Goal: Task Accomplishment & Management: Manage account settings

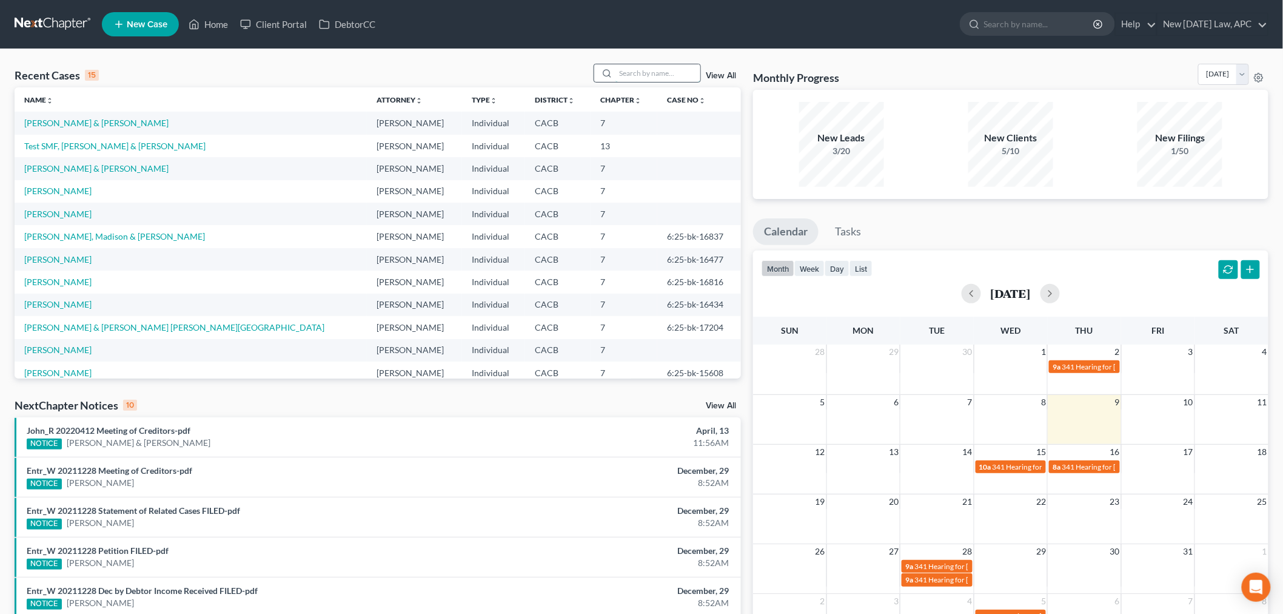
click at [625, 80] on input "search" at bounding box center [658, 73] width 85 height 18
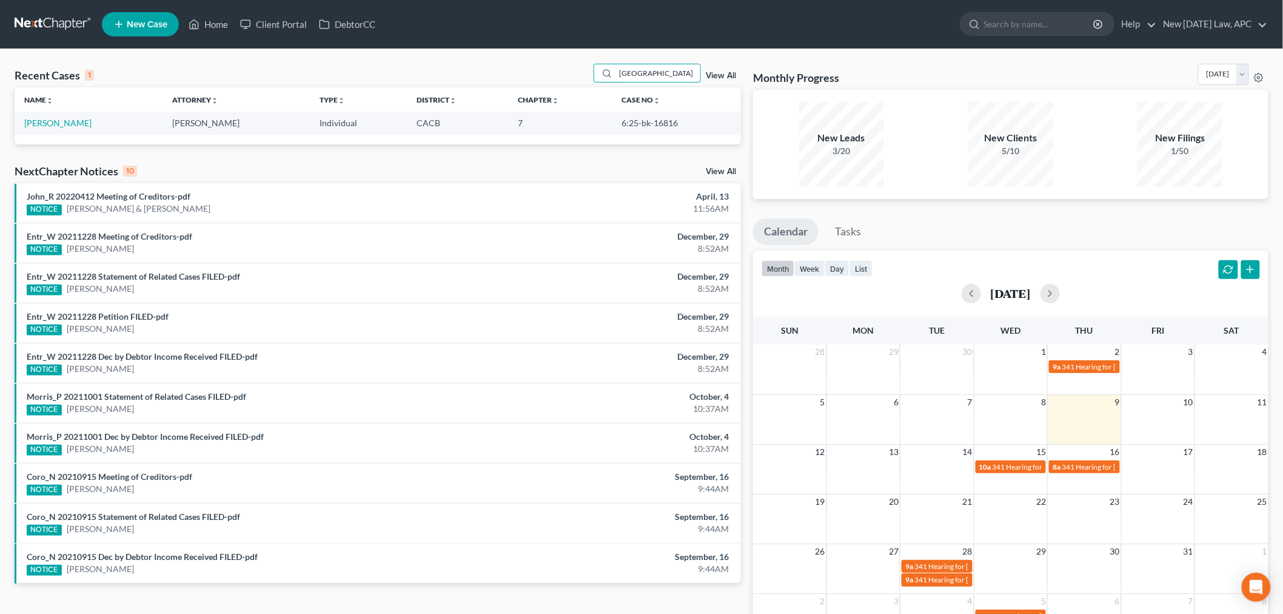
type input "[GEOGRAPHIC_DATA]"
click at [75, 129] on td "[PERSON_NAME]" at bounding box center [89, 123] width 148 height 22
click at [74, 123] on link "[PERSON_NAME]" at bounding box center [57, 123] width 67 height 10
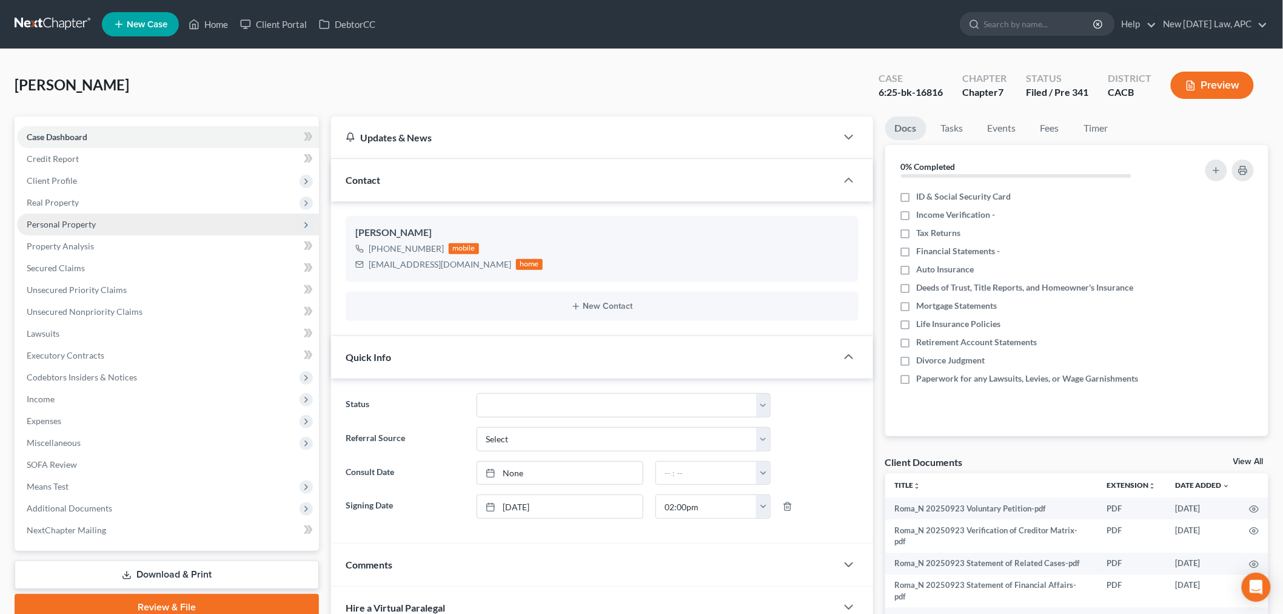
click at [70, 222] on span "Personal Property" at bounding box center [61, 224] width 69 height 10
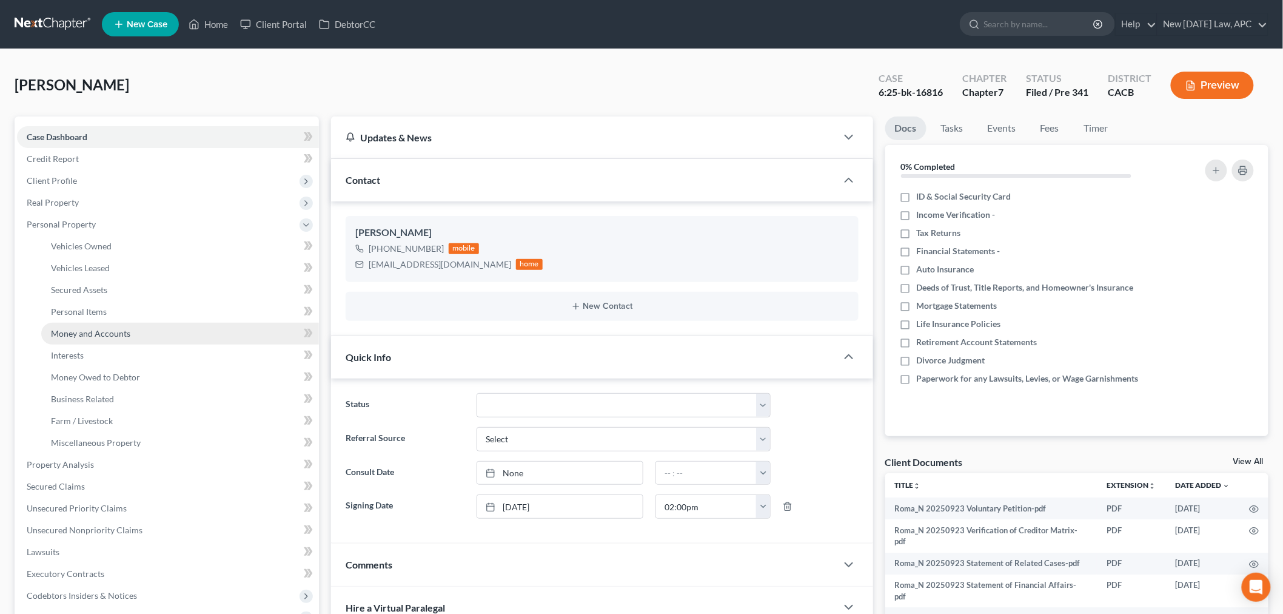
click at [89, 329] on span "Money and Accounts" at bounding box center [90, 333] width 79 height 10
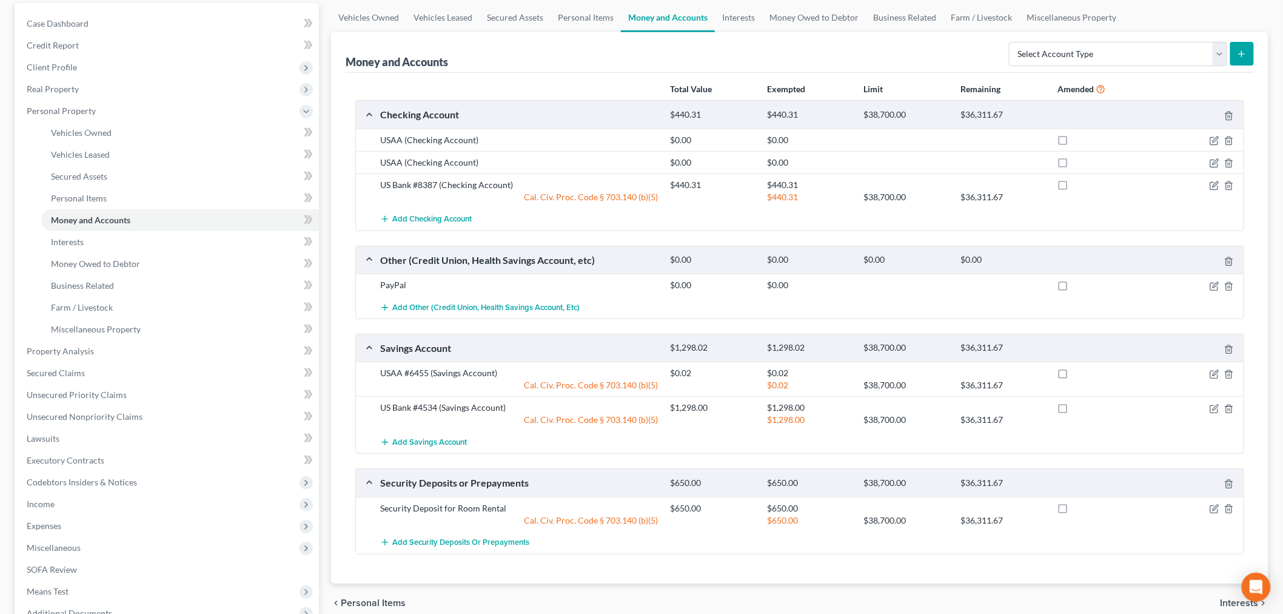
scroll to position [135, 0]
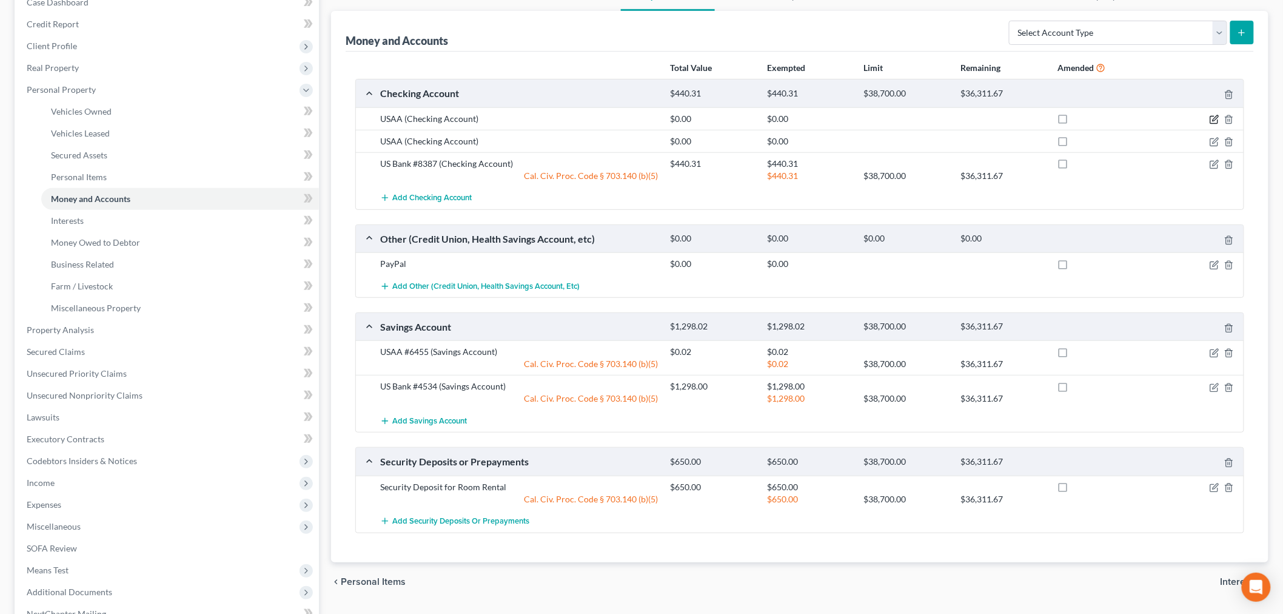
click at [1214, 123] on icon "button" at bounding box center [1214, 119] width 7 height 7
select select "45"
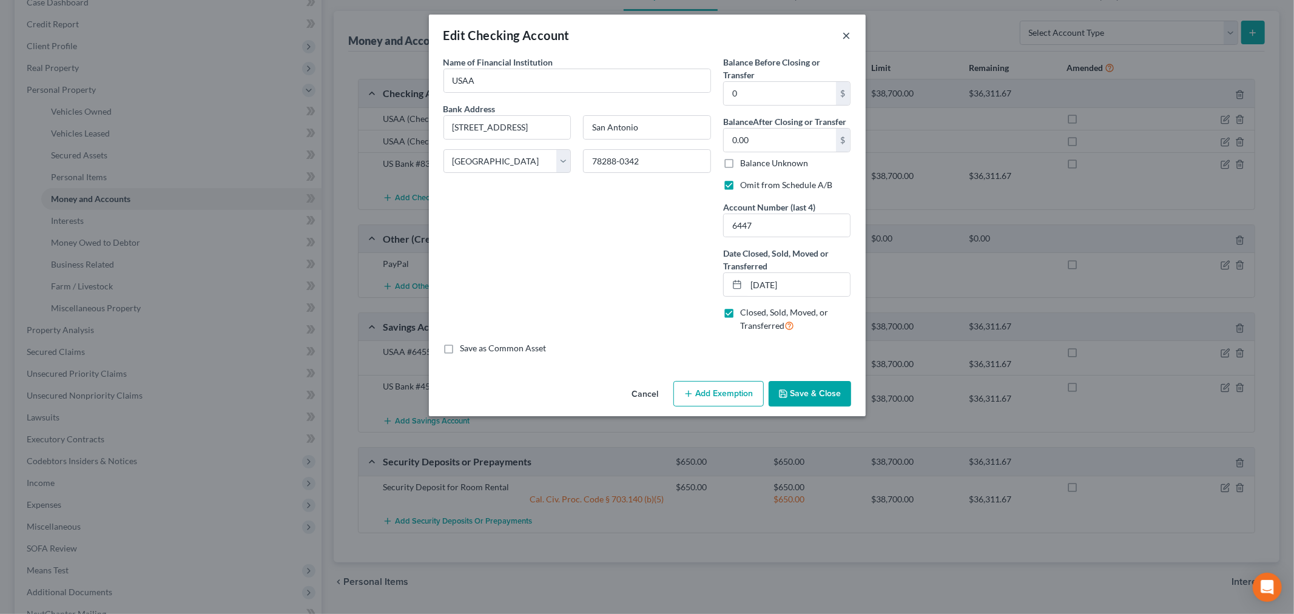
click at [847, 35] on button "×" at bounding box center [846, 35] width 8 height 15
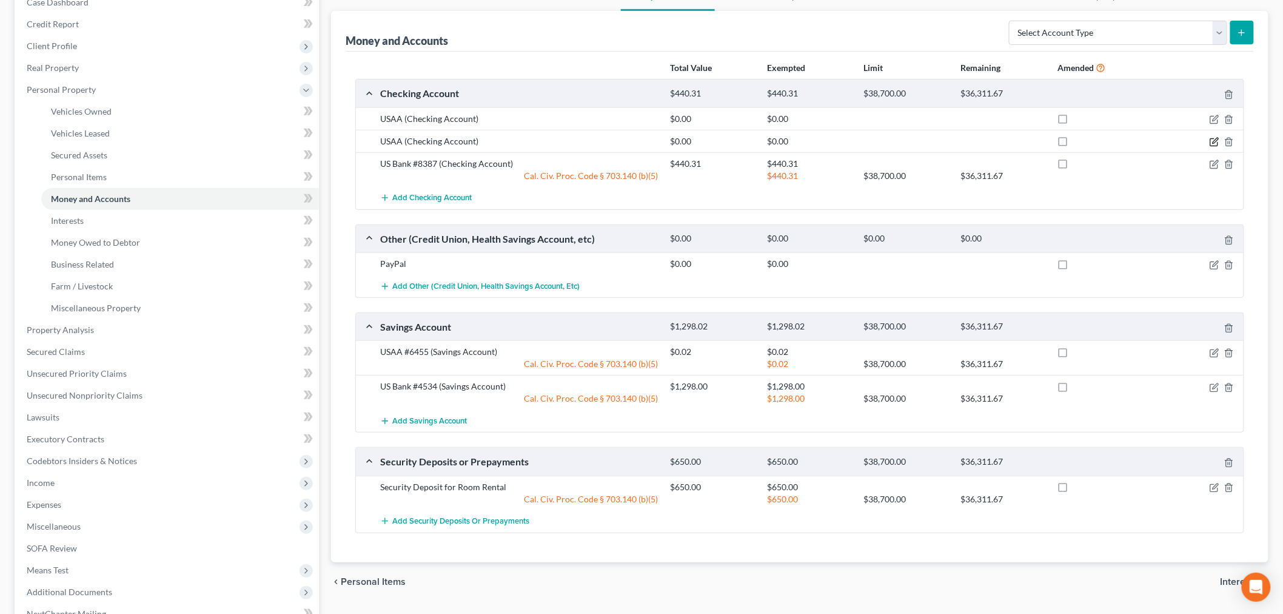
click at [1219, 141] on icon "button" at bounding box center [1215, 142] width 10 height 10
select select "45"
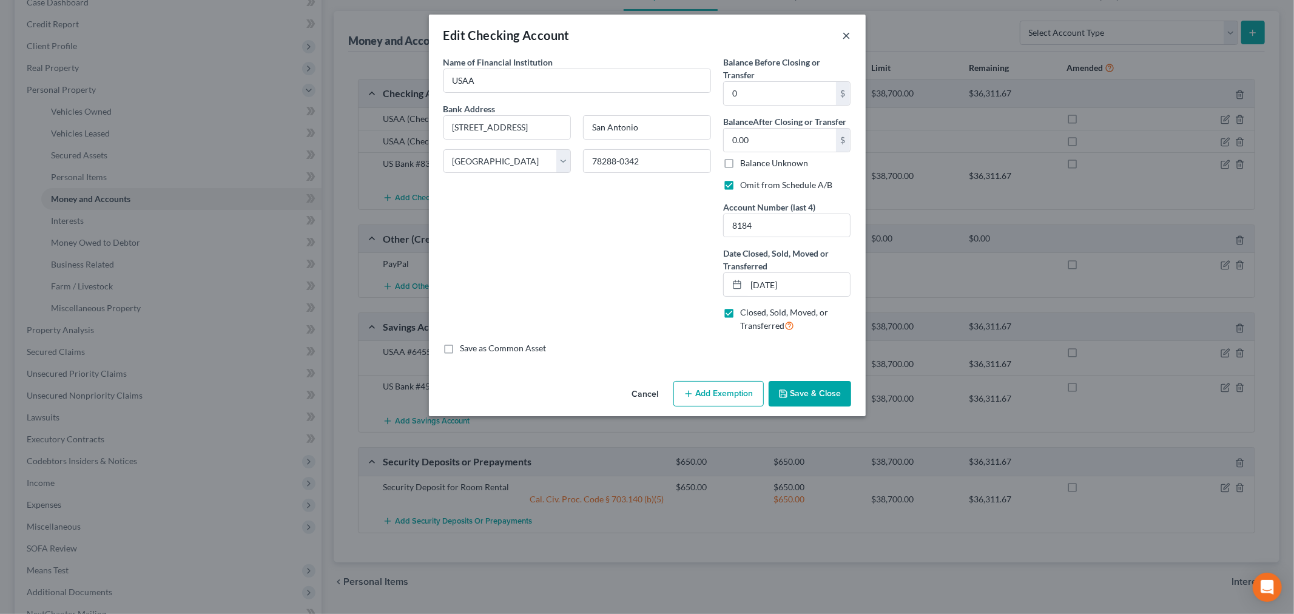
click at [844, 33] on button "×" at bounding box center [846, 35] width 8 height 15
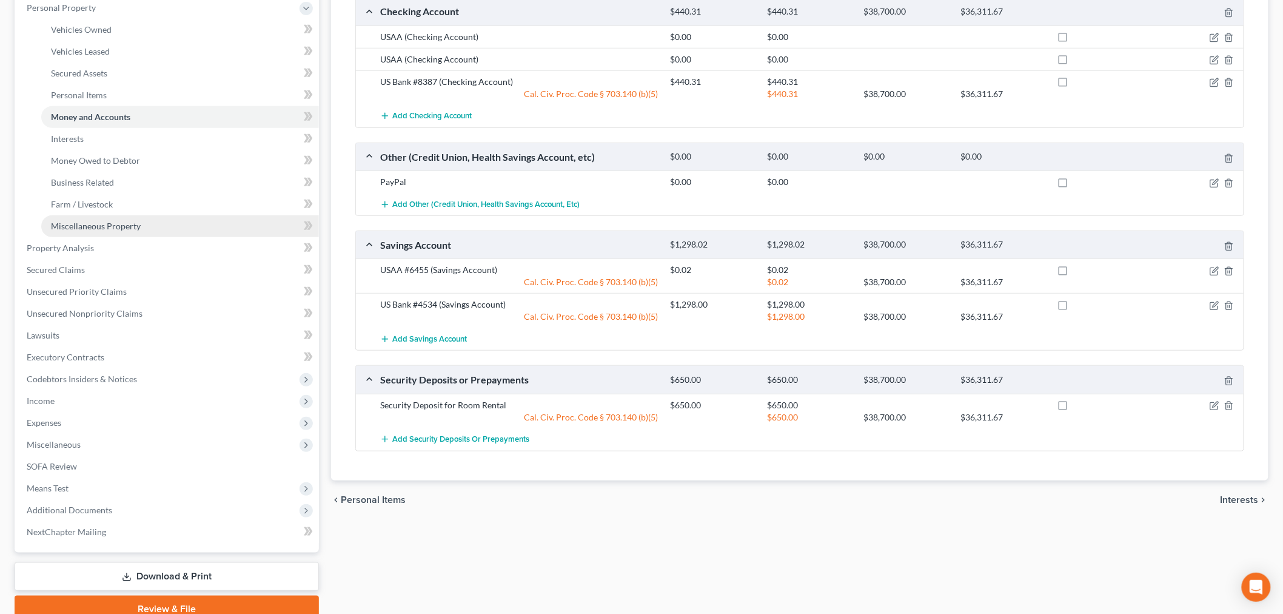
scroll to position [202, 0]
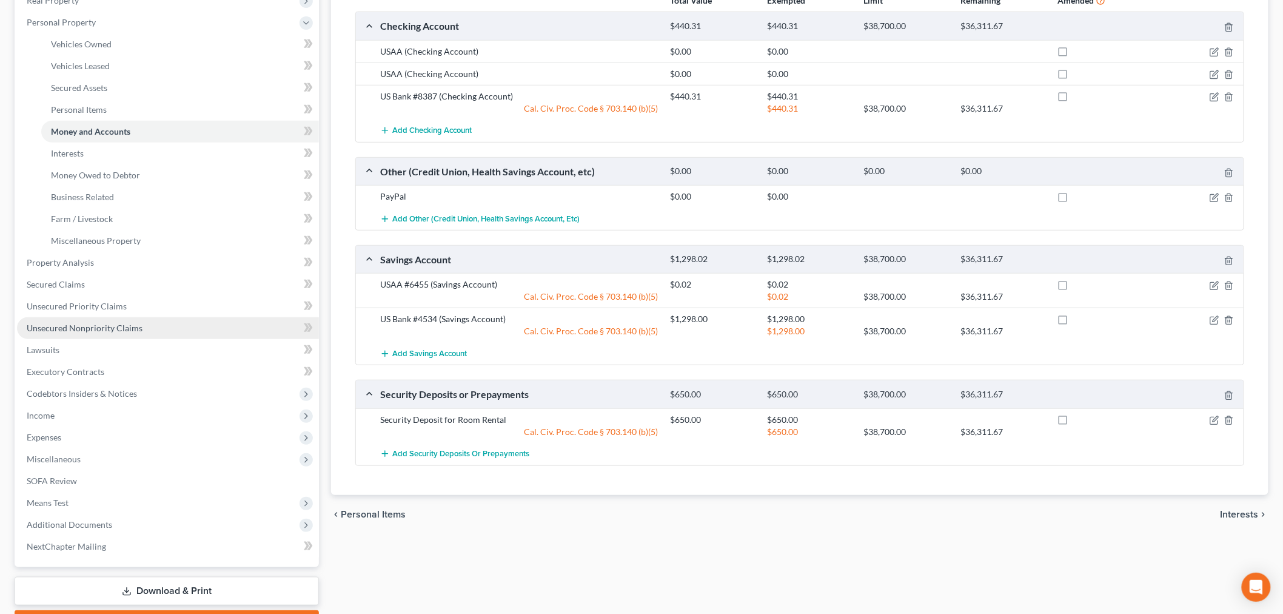
click at [71, 326] on span "Unsecured Nonpriority Claims" at bounding box center [85, 328] width 116 height 10
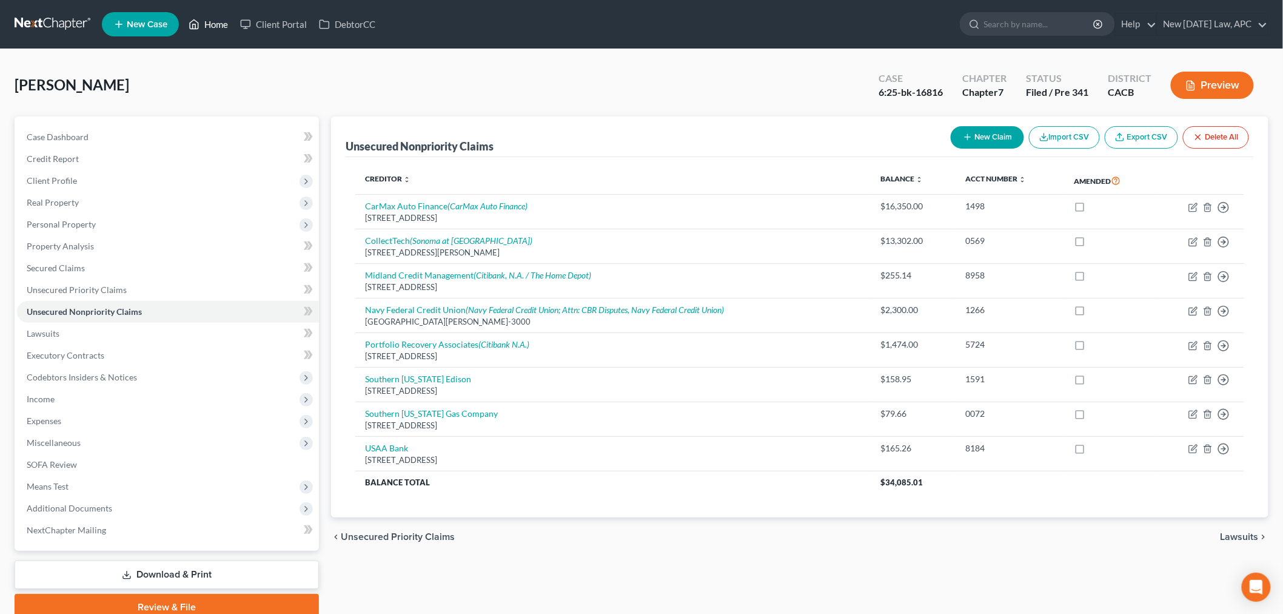
drag, startPoint x: 210, startPoint y: 25, endPoint x: 603, endPoint y: 131, distance: 406.9
click at [210, 25] on link "Home" at bounding box center [209, 24] width 52 height 22
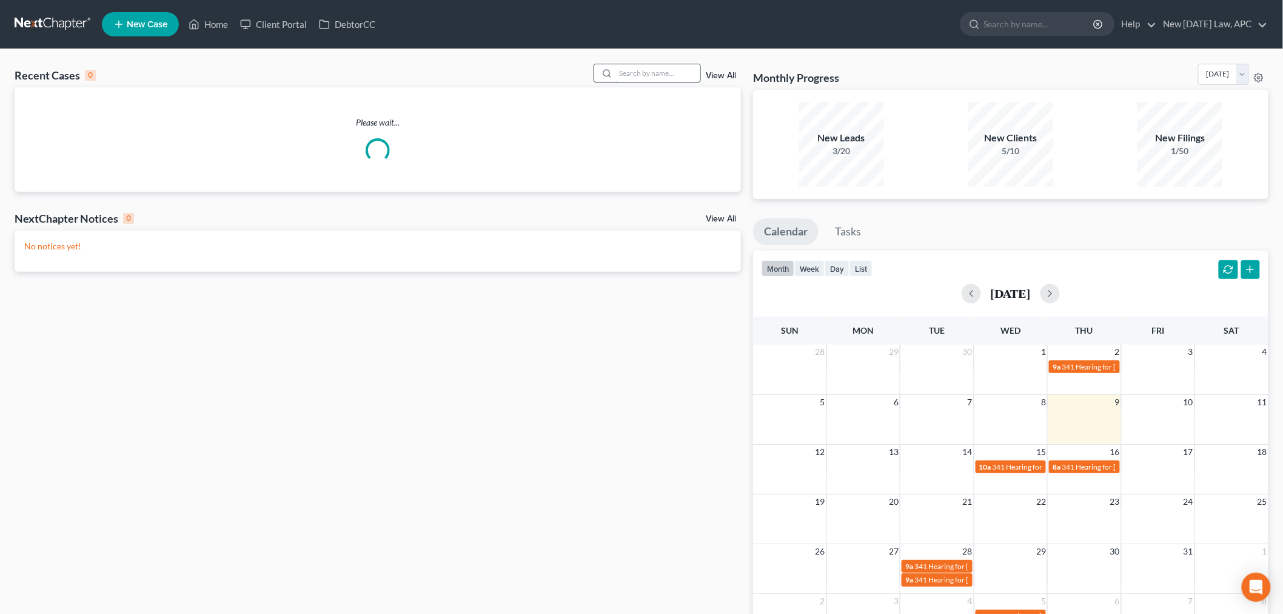
click at [632, 78] on input "search" at bounding box center [658, 73] width 85 height 18
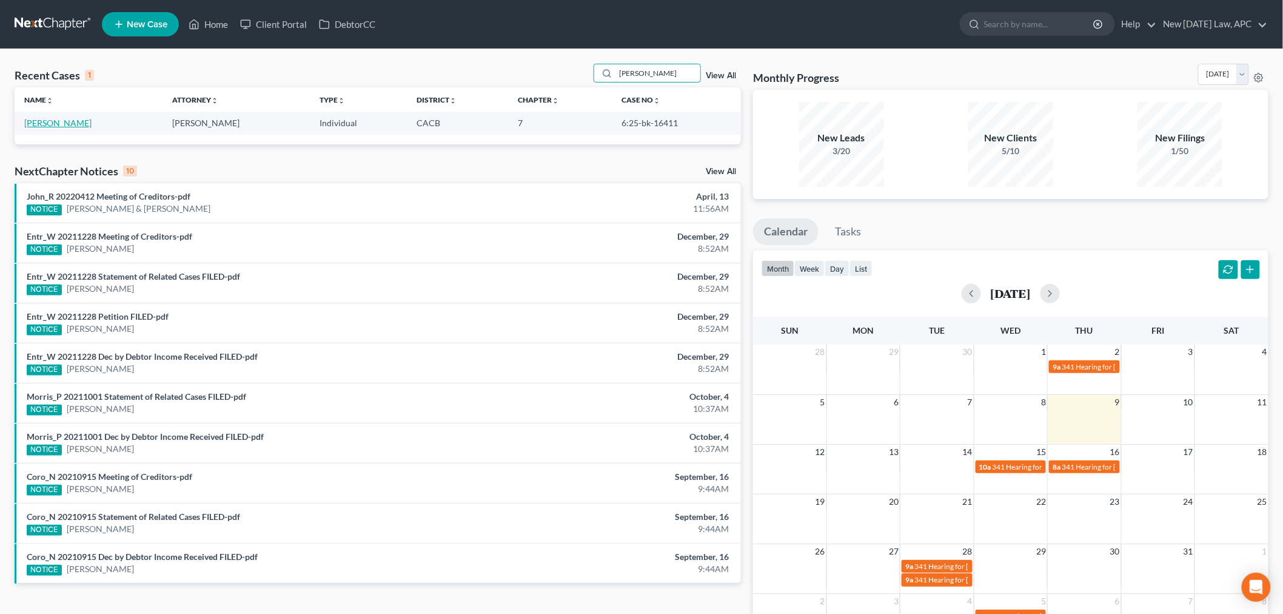
type input "[PERSON_NAME]"
click at [59, 122] on link "[PERSON_NAME]" at bounding box center [57, 123] width 67 height 10
select select "4"
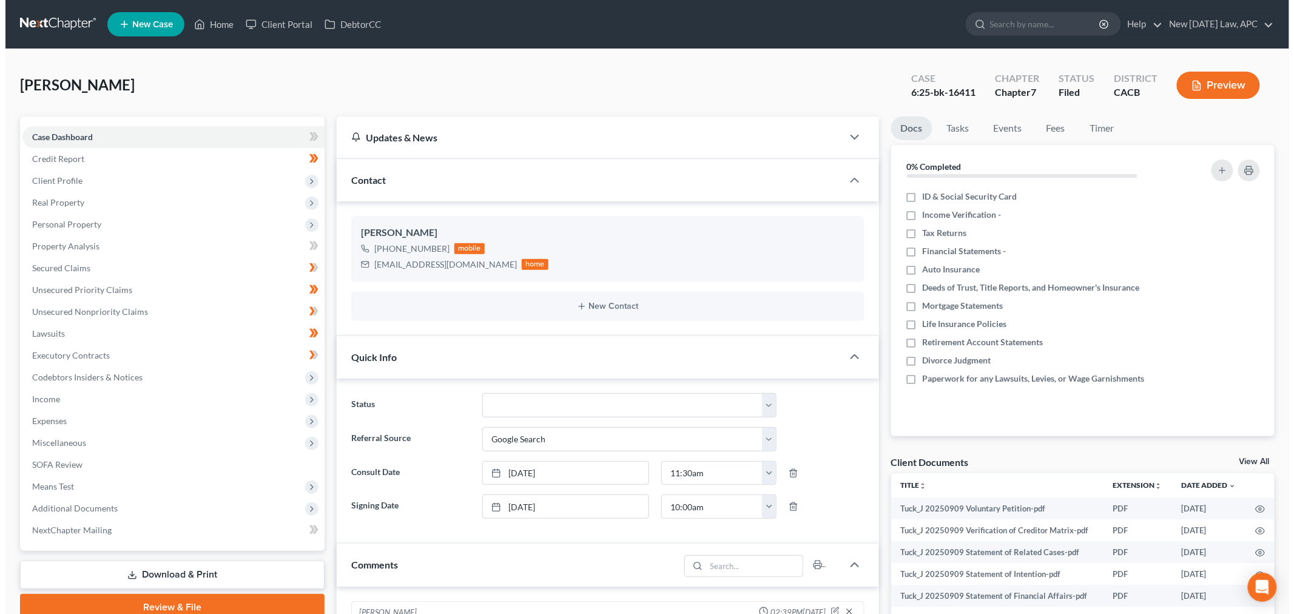
scroll to position [2615, 0]
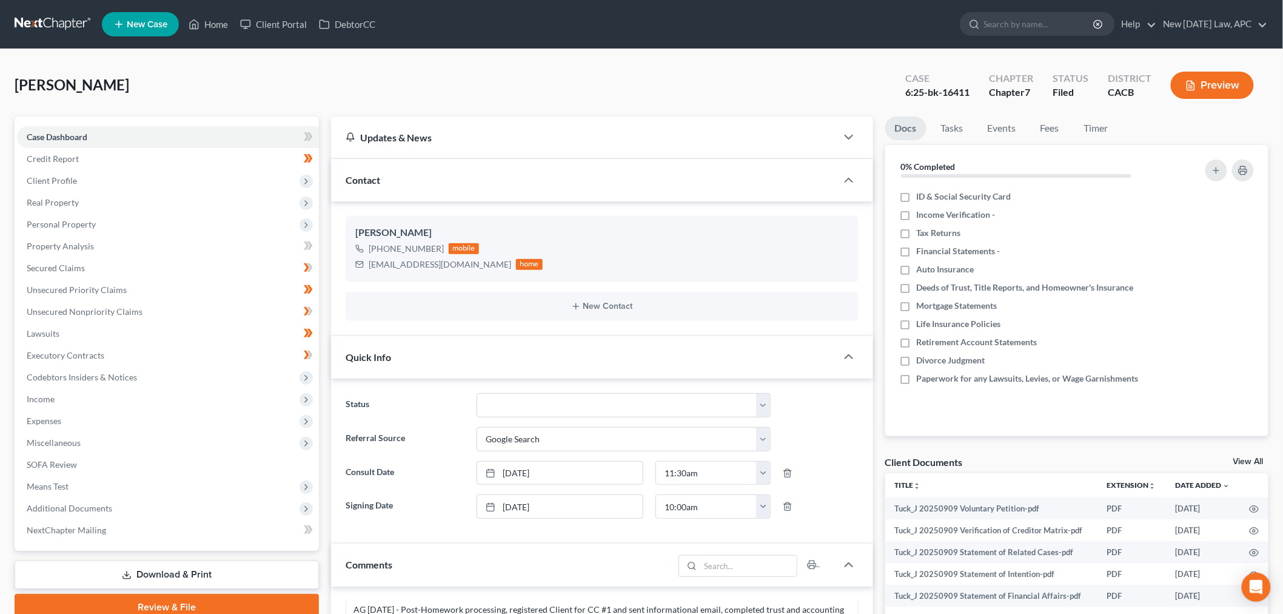
click at [1180, 92] on button "Preview" at bounding box center [1212, 85] width 83 height 27
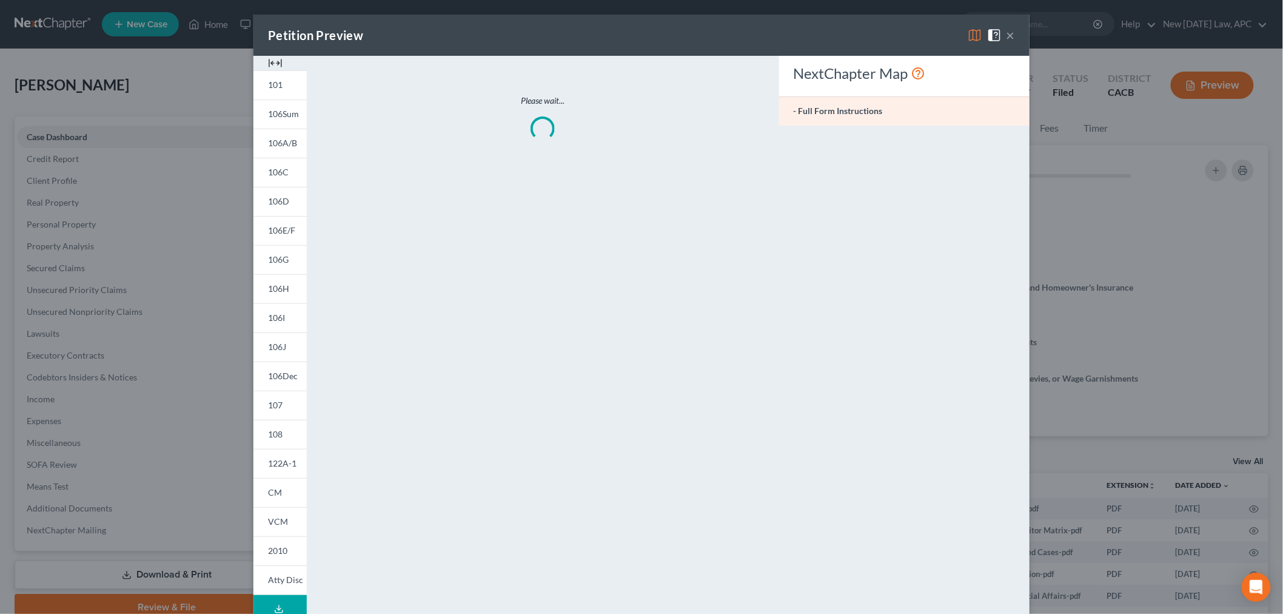
scroll to position [2602, 0]
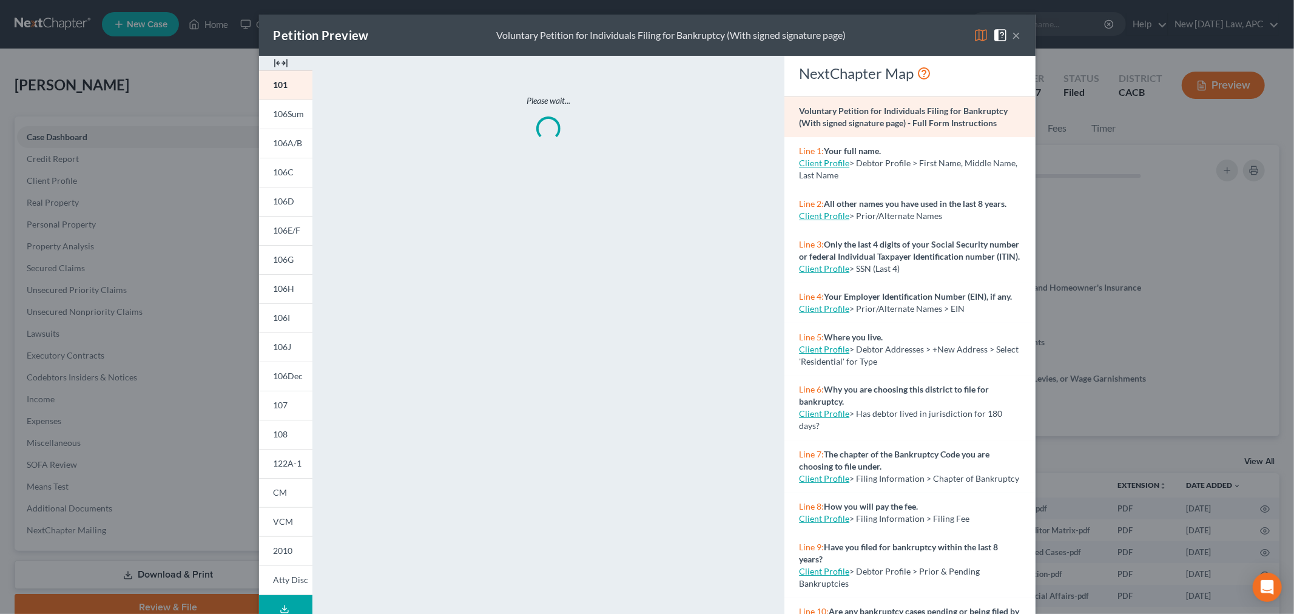
click at [1016, 38] on div "Petition Preview Voluntary Petition for Individuals Filing for Bankruptcy (With…" at bounding box center [647, 35] width 776 height 41
click at [1012, 35] on button "×" at bounding box center [1016, 35] width 8 height 15
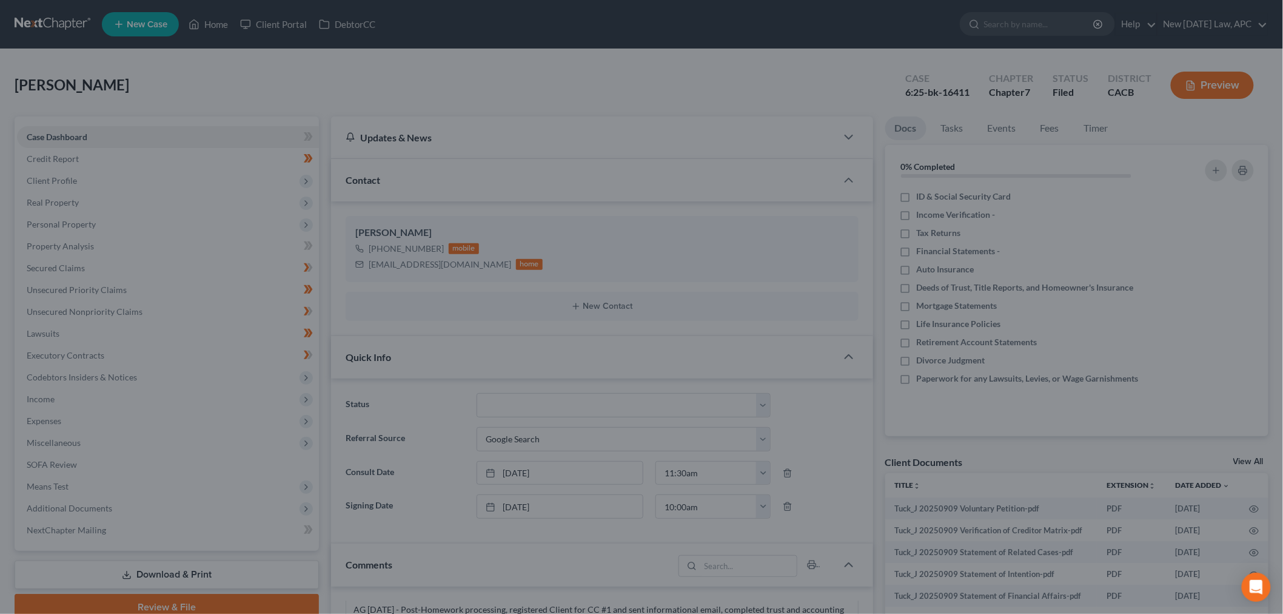
scroll to position [2615, 0]
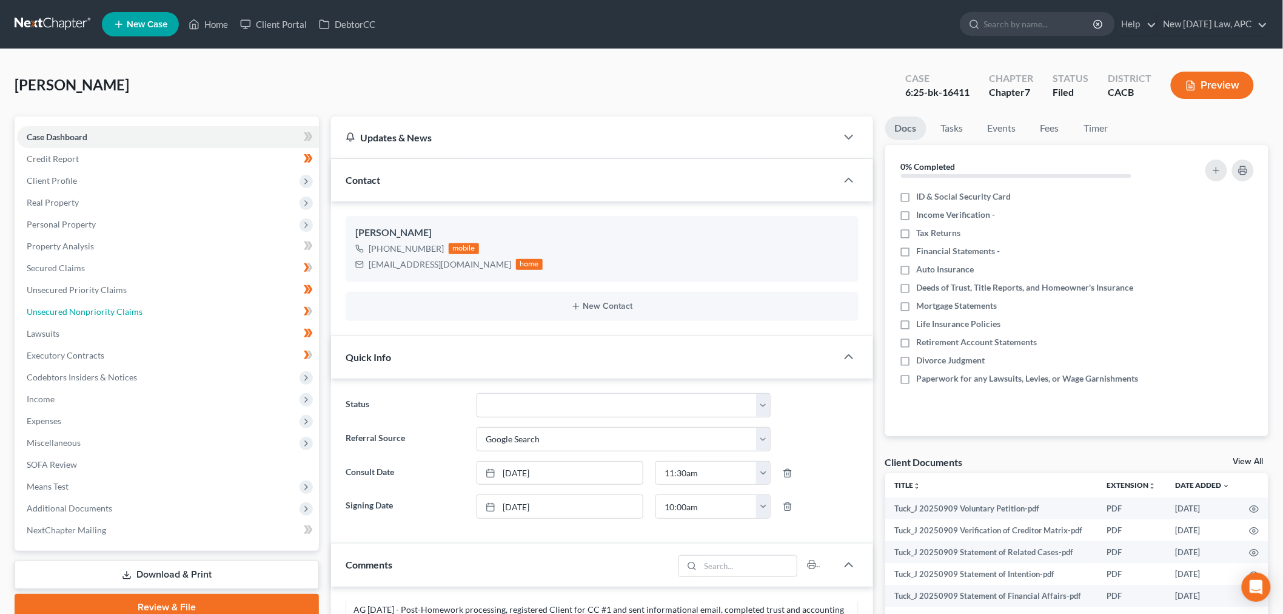
click at [82, 303] on link "Unsecured Nonpriority Claims" at bounding box center [168, 312] width 302 height 22
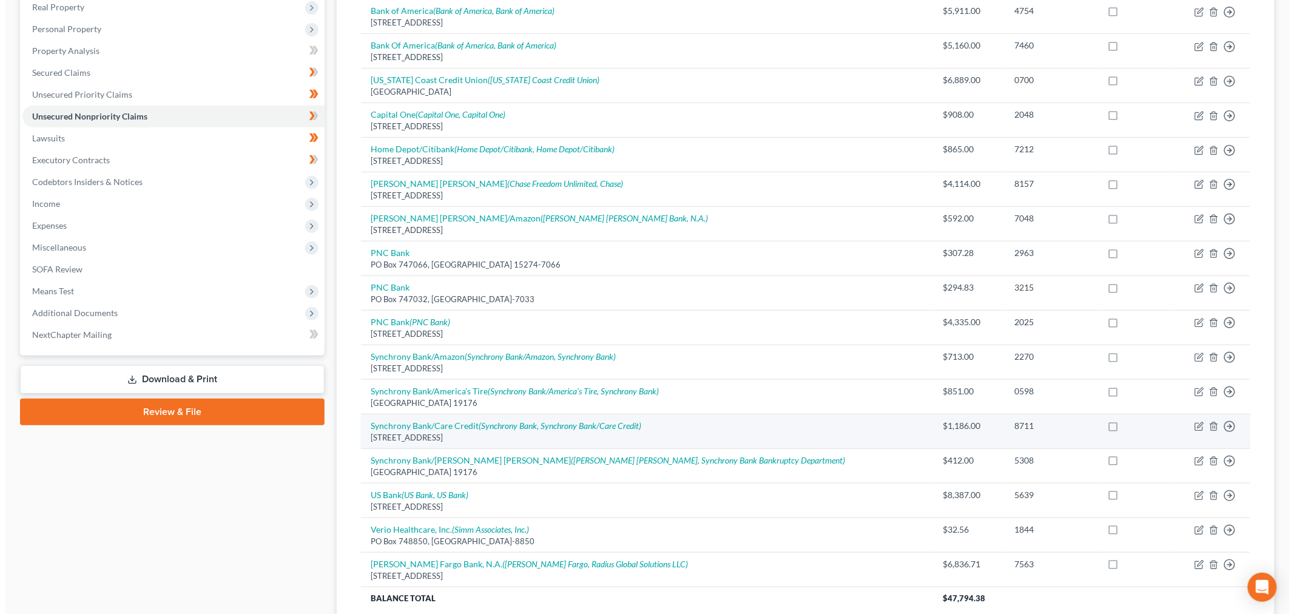
scroll to position [166, 0]
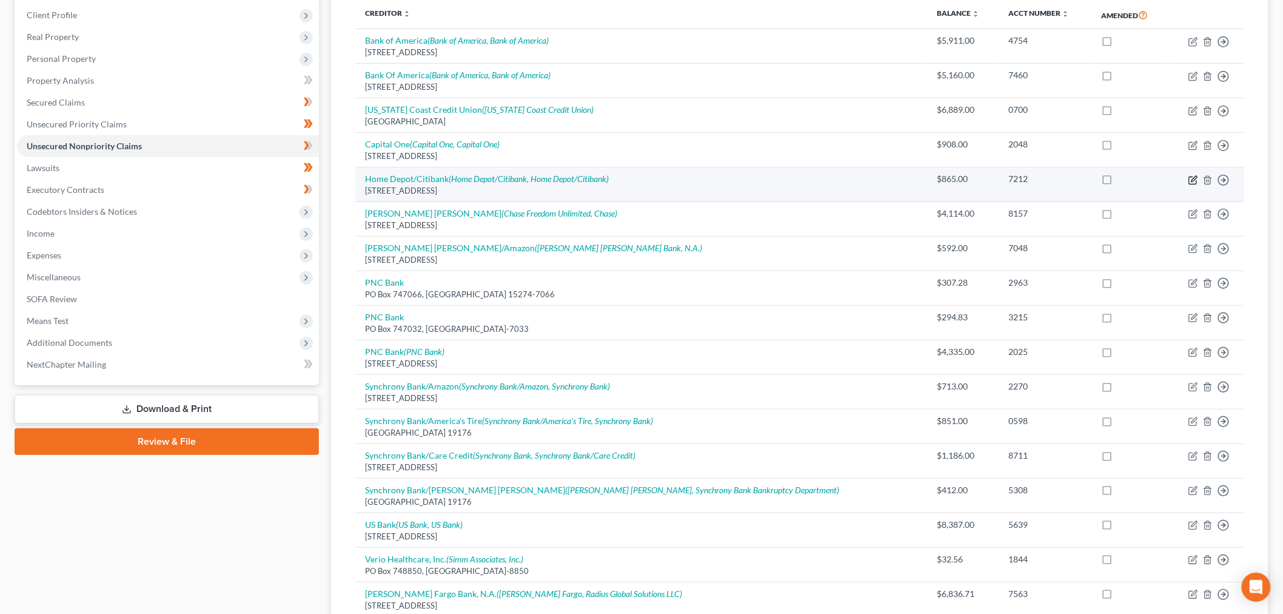
drag, startPoint x: 1186, startPoint y: 181, endPoint x: 1192, endPoint y: 180, distance: 6.1
click at [1186, 180] on td "Move to D Move to E Move to G Move to Notice Only" at bounding box center [1207, 184] width 76 height 35
click at [1193, 180] on icon "button" at bounding box center [1194, 178] width 5 height 5
select select "44"
select select "2"
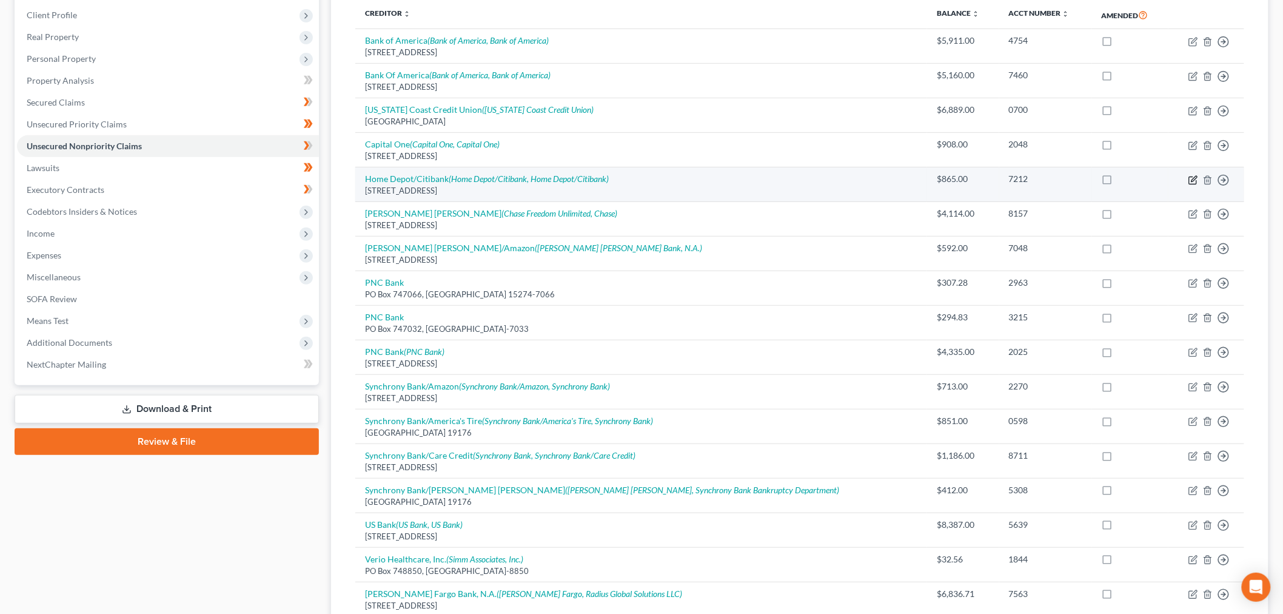
select select "0"
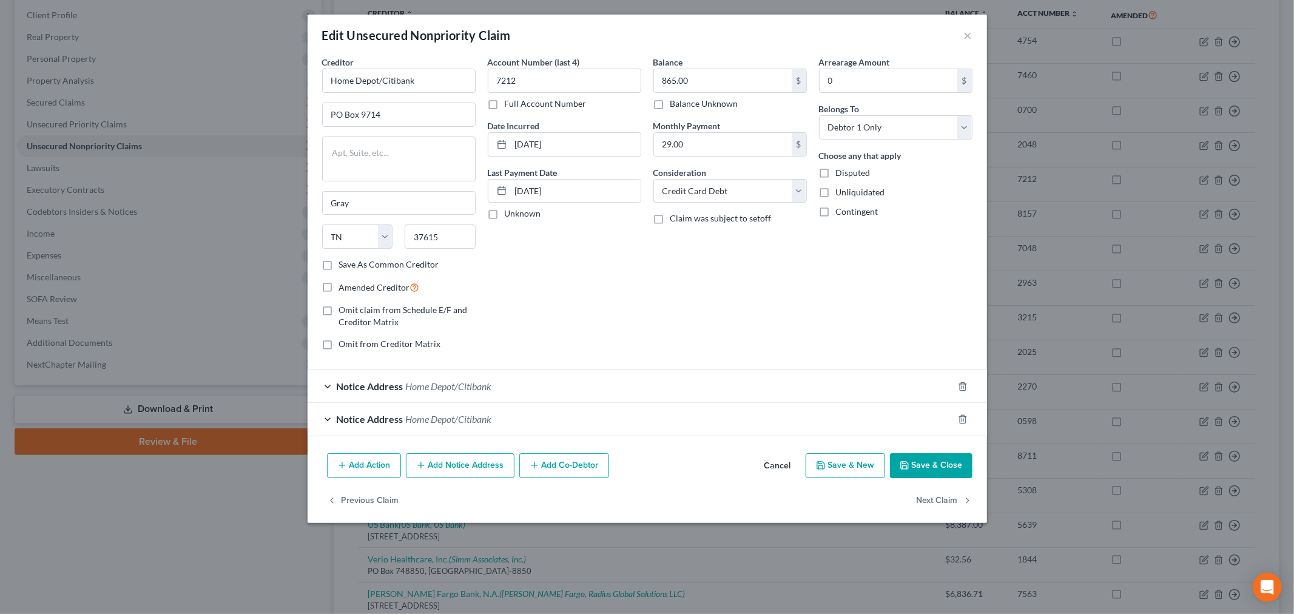
click at [338, 383] on span "Notice Address" at bounding box center [370, 386] width 67 height 12
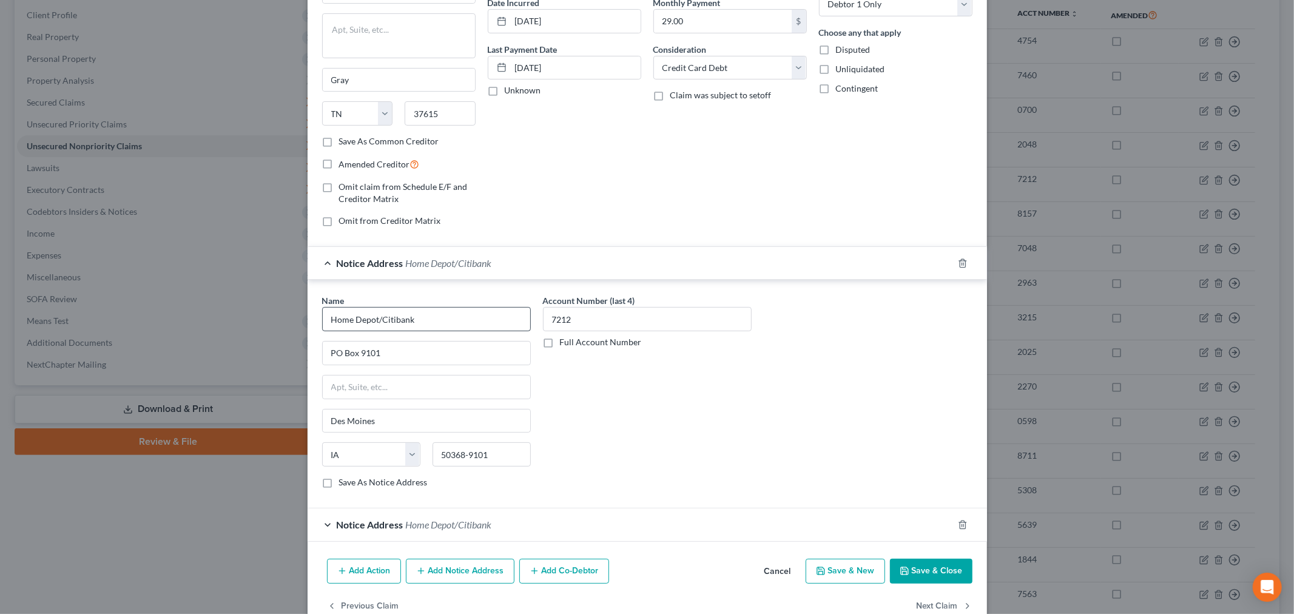
scroll to position [153, 0]
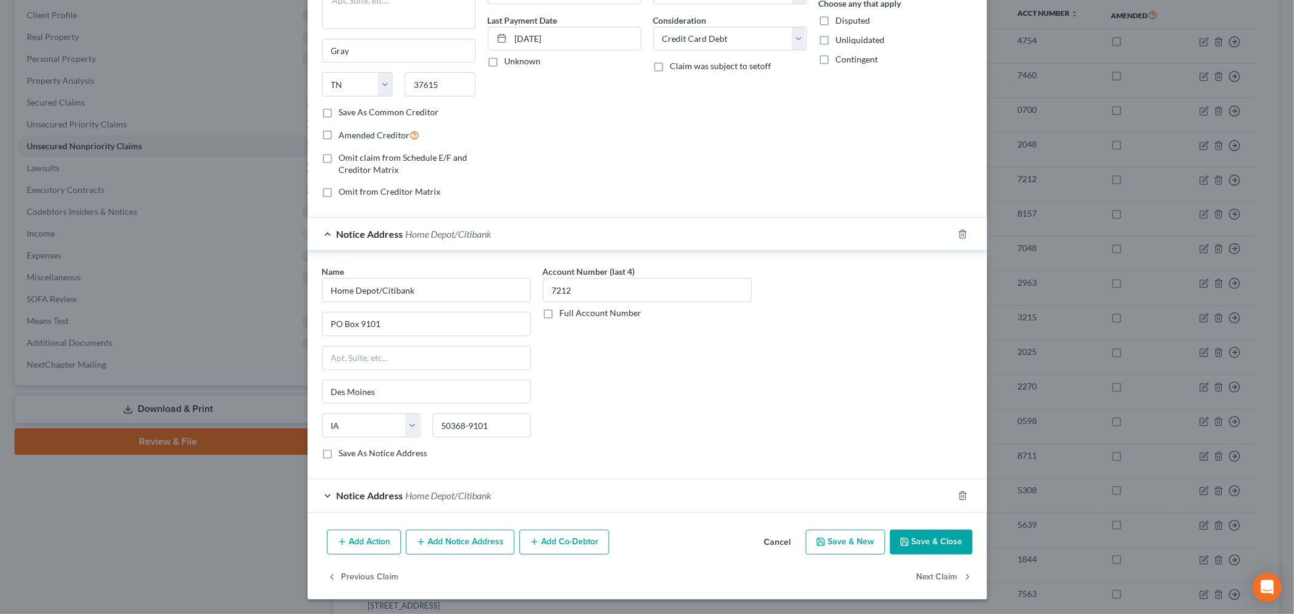
click at [326, 499] on div "Notice Address Home Depot/[GEOGRAPHIC_DATA]" at bounding box center [629, 495] width 645 height 32
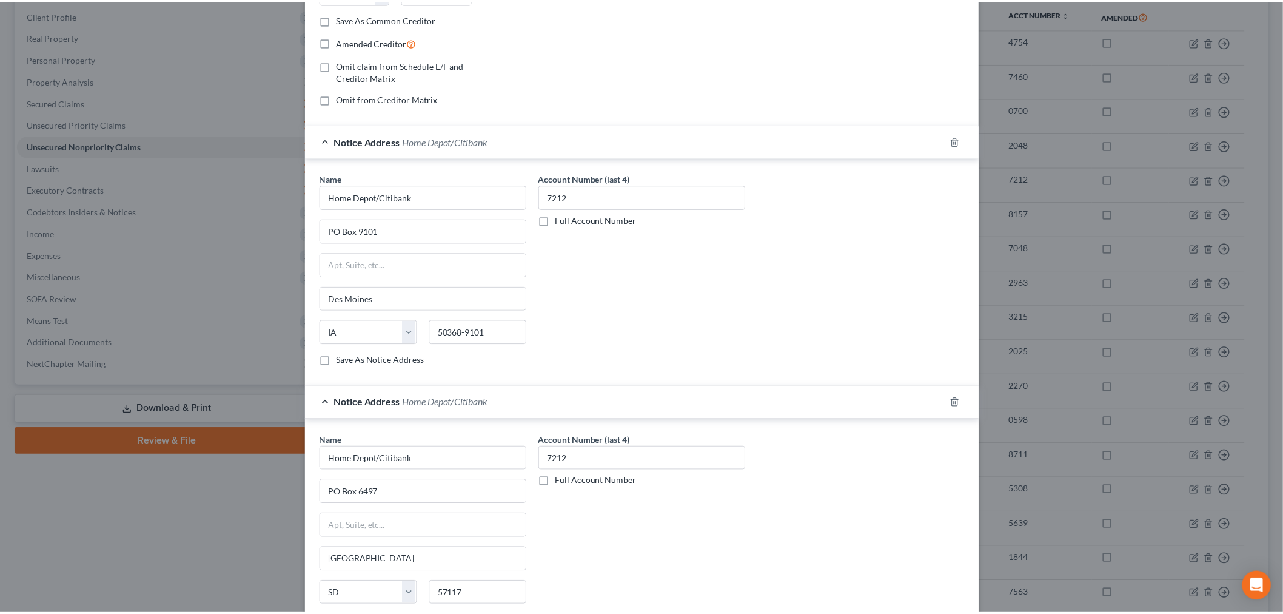
scroll to position [0, 0]
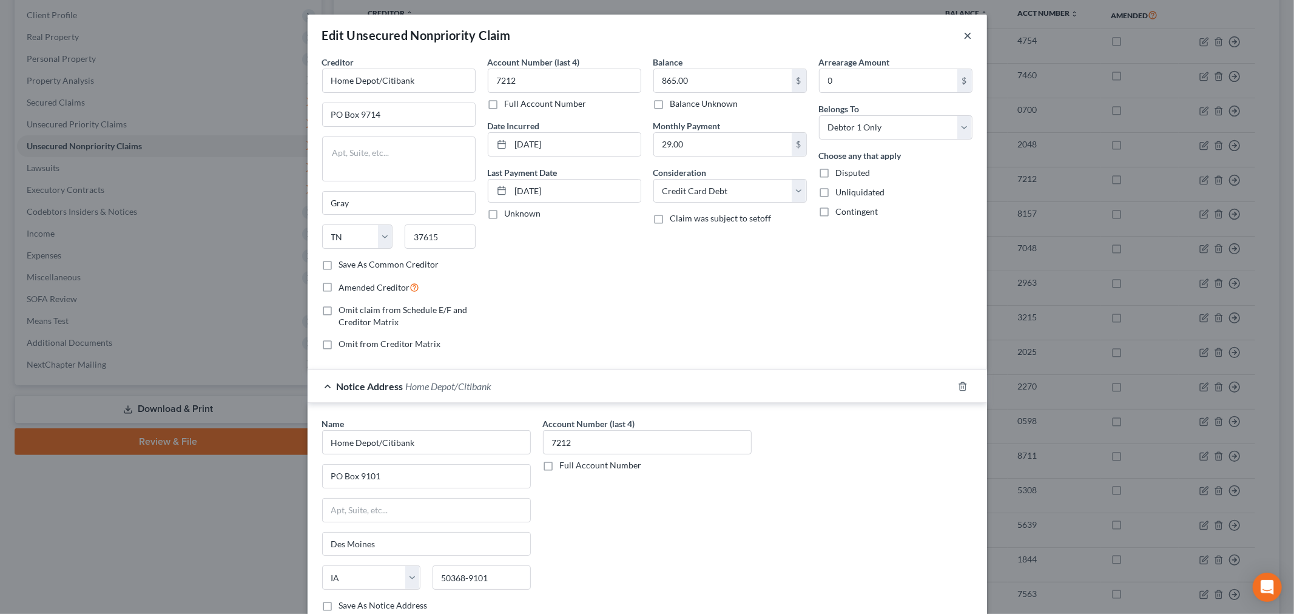
drag, startPoint x: 959, startPoint y: 31, endPoint x: 904, endPoint y: 36, distance: 55.5
click at [964, 31] on button "×" at bounding box center [968, 35] width 8 height 15
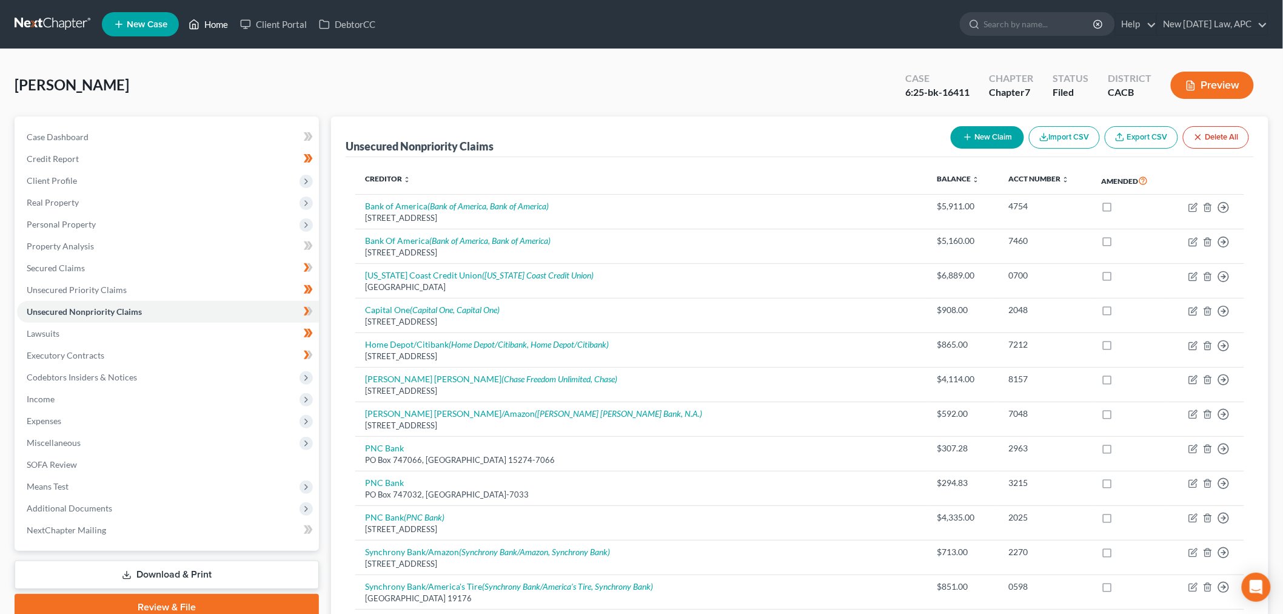
drag, startPoint x: 210, startPoint y: 24, endPoint x: 247, endPoint y: 1, distance: 43.9
click at [210, 24] on link "Home" at bounding box center [209, 24] width 52 height 22
